Goal: Use online tool/utility: Utilize a website feature to perform a specific function

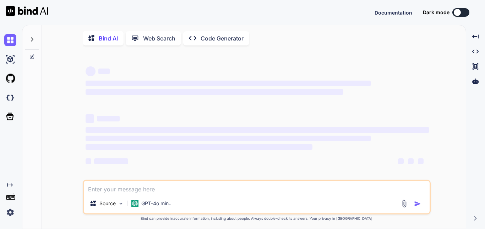
click at [129, 191] on textarea at bounding box center [257, 187] width 346 height 13
click at [113, 206] on p "Source" at bounding box center [107, 203] width 16 height 7
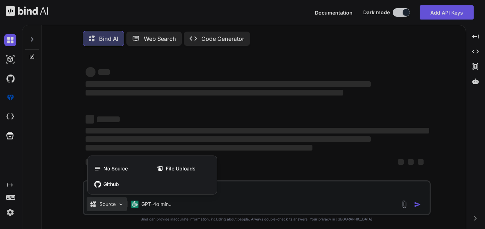
click at [245, 194] on div at bounding box center [242, 114] width 485 height 229
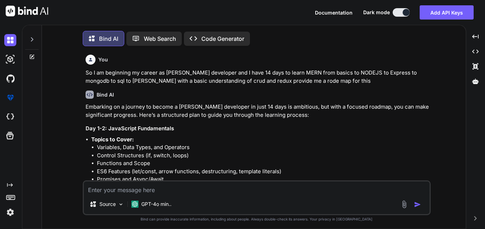
scroll to position [4, 0]
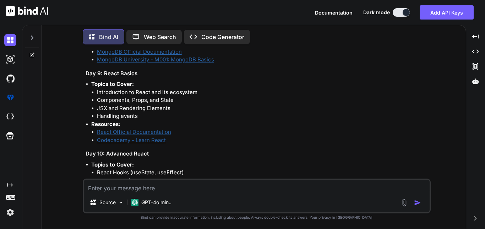
click at [128, 191] on textarea at bounding box center [257, 186] width 346 height 13
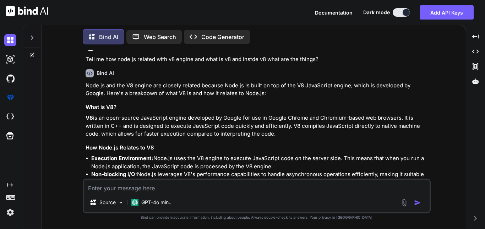
scroll to position [2062, 0]
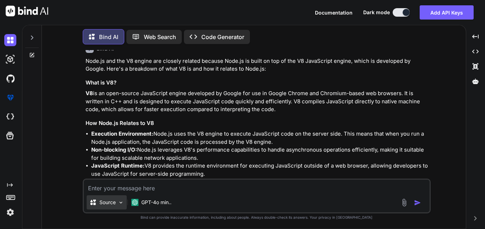
click at [125, 200] on div "Source" at bounding box center [107, 202] width 40 height 14
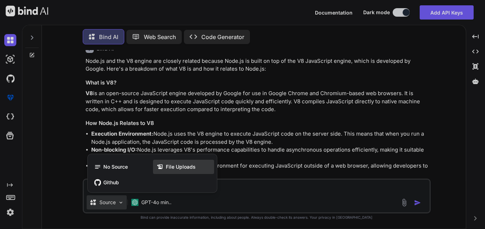
click at [176, 168] on span "File Uploads" at bounding box center [181, 166] width 30 height 7
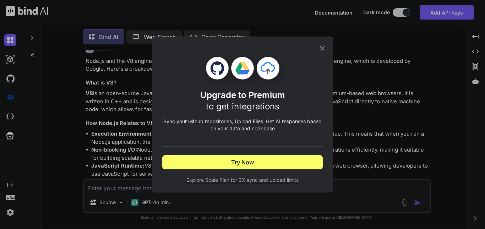
click at [319, 49] on icon at bounding box center [323, 48] width 8 height 8
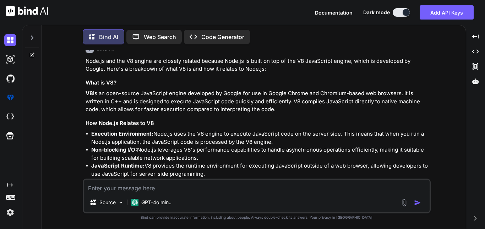
click at [135, 189] on textarea at bounding box center [257, 186] width 346 height 13
click at [406, 203] on img at bounding box center [404, 202] width 8 height 8
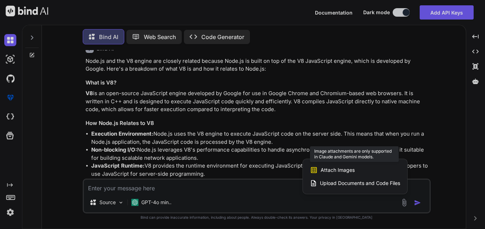
click at [344, 167] on span "Attach Images" at bounding box center [338, 170] width 34 height 7
click at [341, 171] on span "Attach Images" at bounding box center [338, 170] width 34 height 7
drag, startPoint x: 242, startPoint y: 197, endPoint x: 177, endPoint y: 197, distance: 65.3
click at [241, 197] on div at bounding box center [242, 114] width 485 height 229
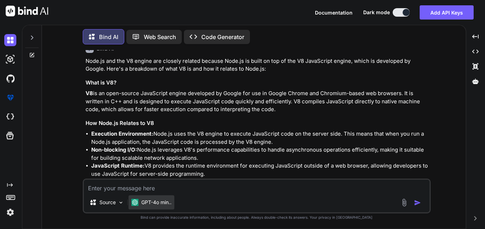
click at [169, 204] on p "GPT-4o min.." at bounding box center [156, 202] width 30 height 7
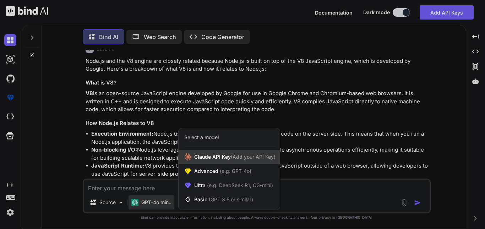
click at [211, 161] on div "[PERSON_NAME] Key (Add your API Key)" at bounding box center [229, 157] width 101 height 14
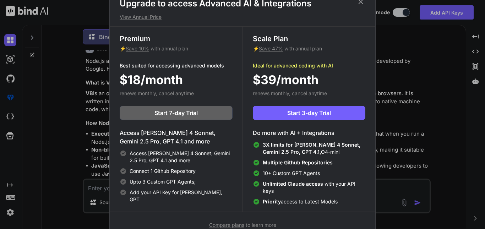
scroll to position [3, 0]
click at [396, 62] on div "Upgrade to access Advanced AI & Integrations View Annual Price Premium ⚡ Save 1…" at bounding box center [242, 114] width 485 height 229
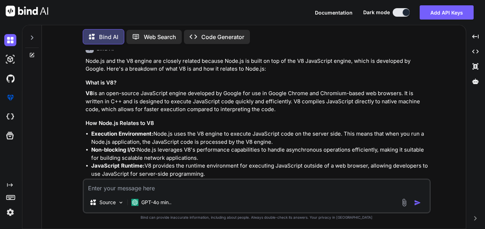
click at [405, 203] on img at bounding box center [404, 202] width 8 height 8
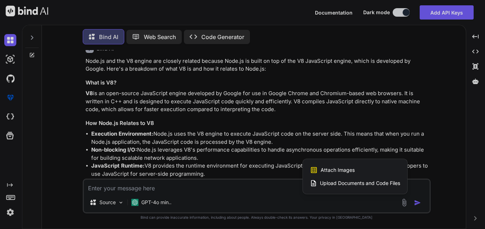
click at [381, 183] on span "Upload Documents and Code Files" at bounding box center [360, 183] width 80 height 7
type textarea "x"
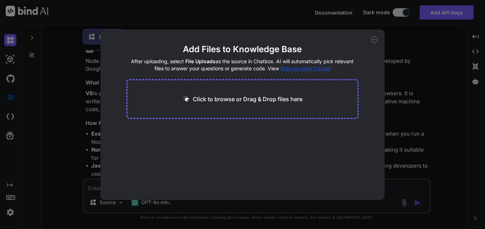
click at [254, 102] on p "Click to browse or Drag & Drop files here" at bounding box center [248, 99] width 110 height 9
click at [258, 102] on p "Click to browse or Drag & Drop files here" at bounding box center [248, 99] width 110 height 9
click at [230, 96] on p "Click to browse or Drag & Drop files here" at bounding box center [248, 99] width 110 height 9
type input "C:\fakepath\Capture.PNG"
type textarea "x"
